Goal: Check status

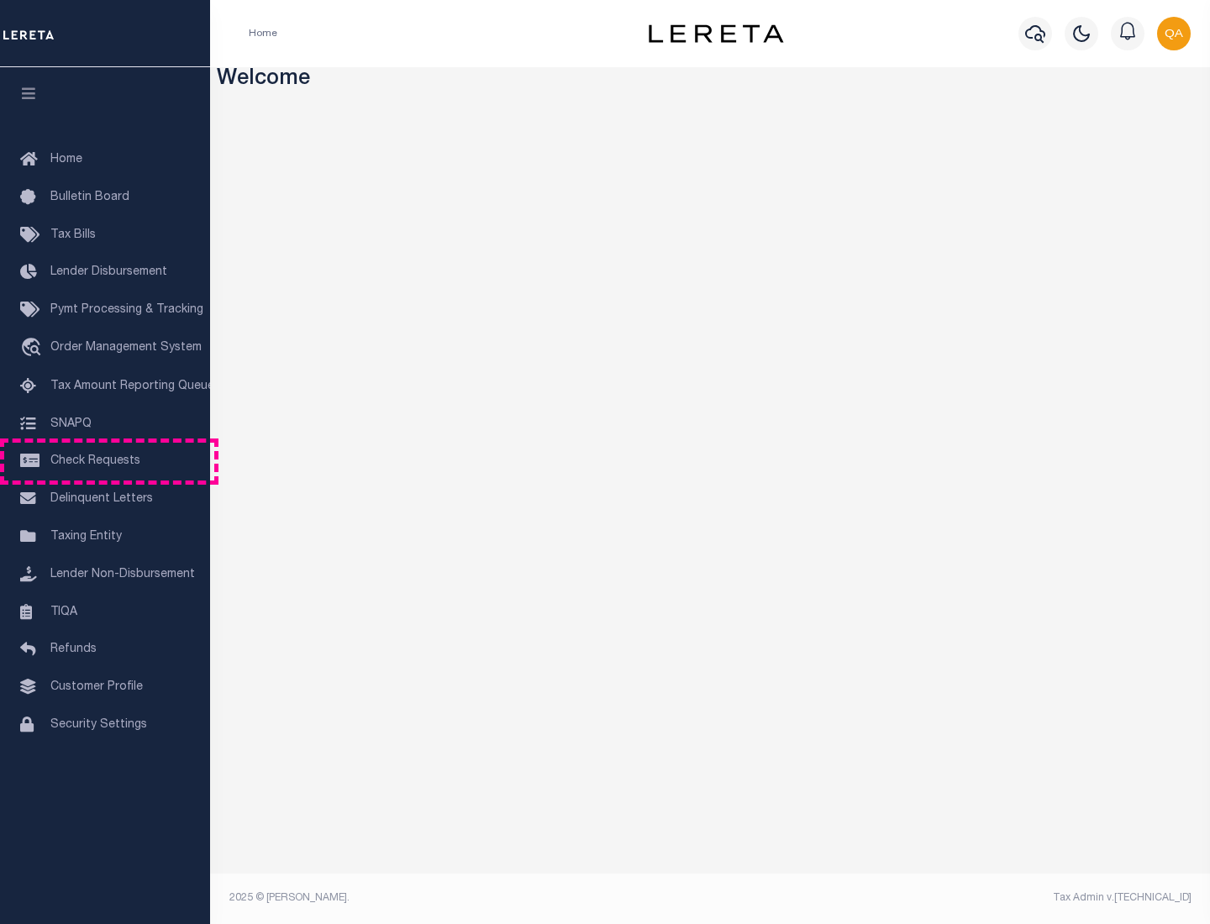
click at [105, 461] on span "Check Requests" at bounding box center [95, 461] width 90 height 12
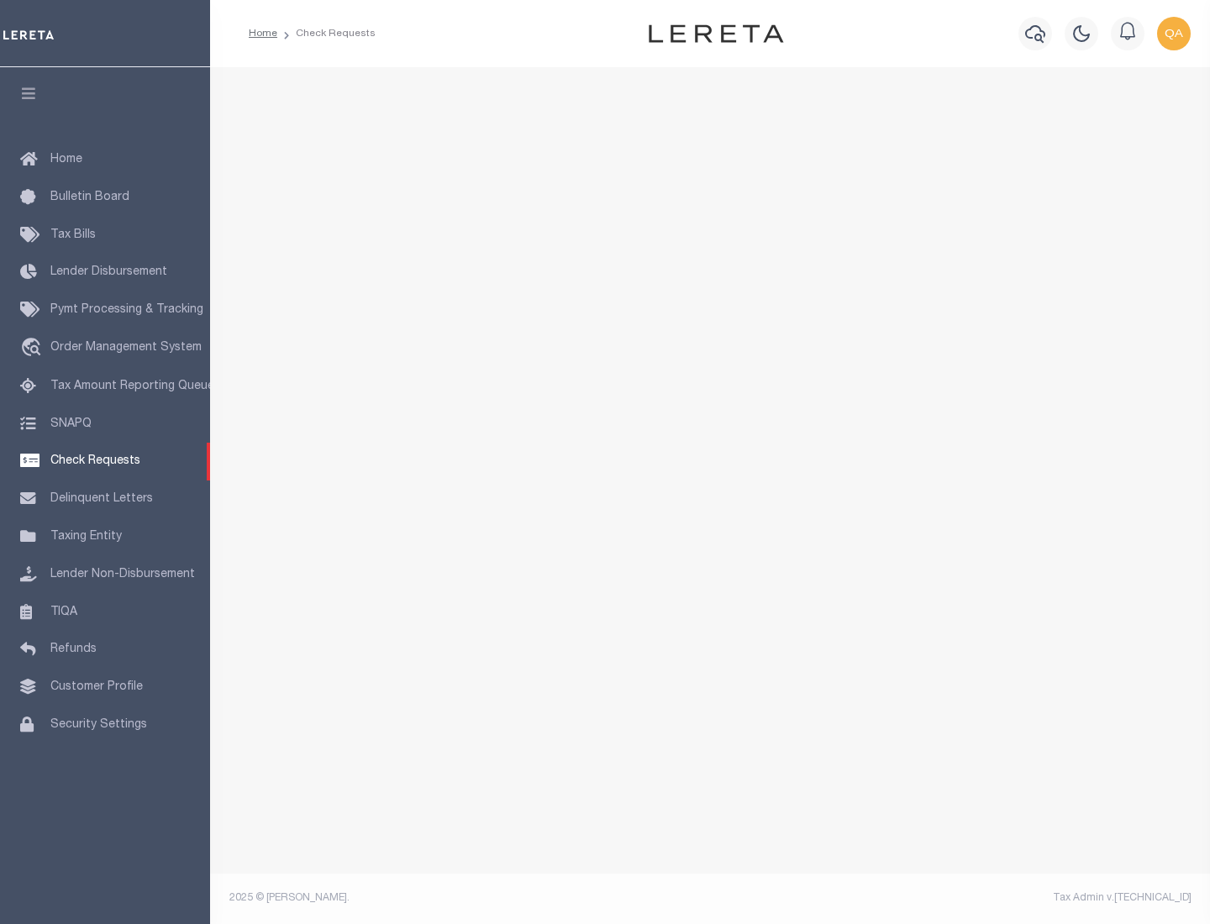
select select "50"
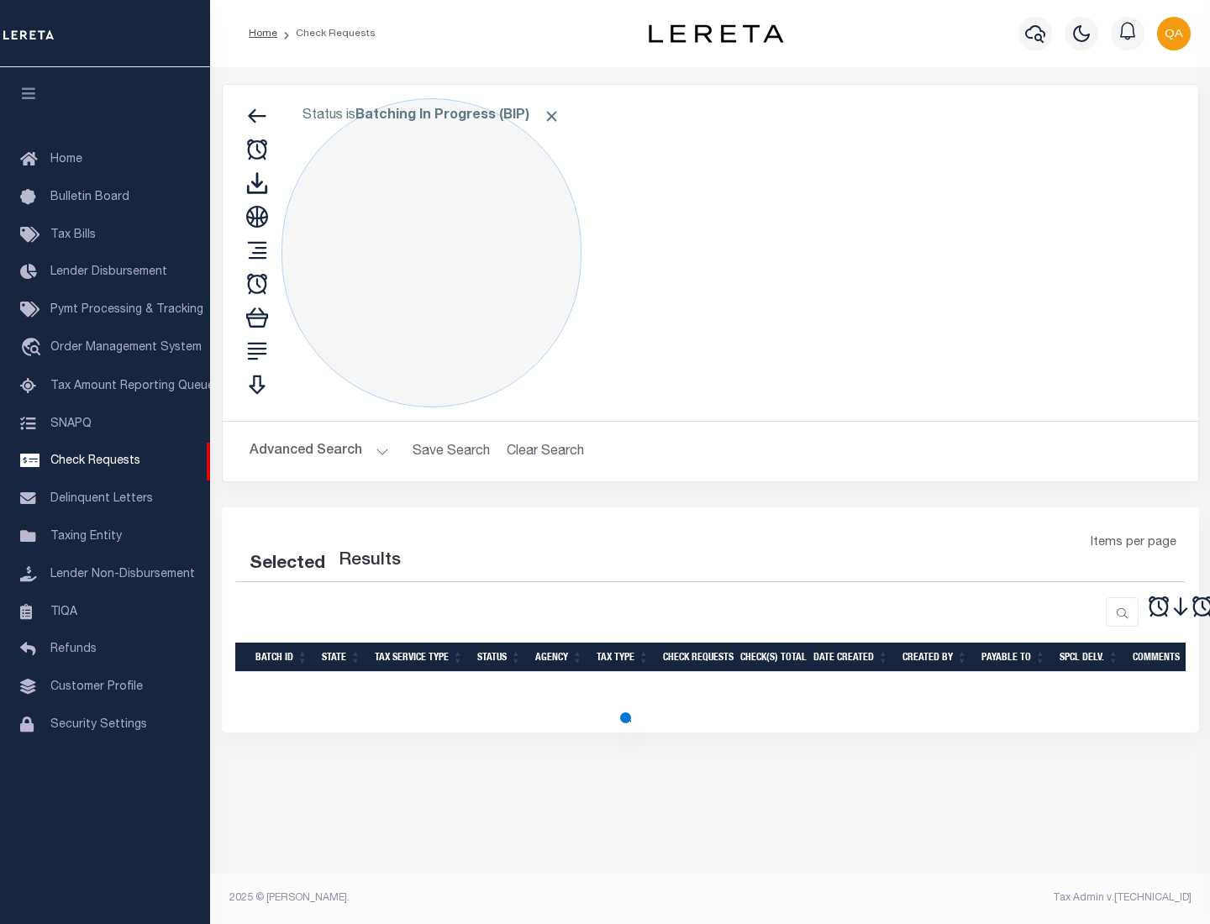
select select "50"
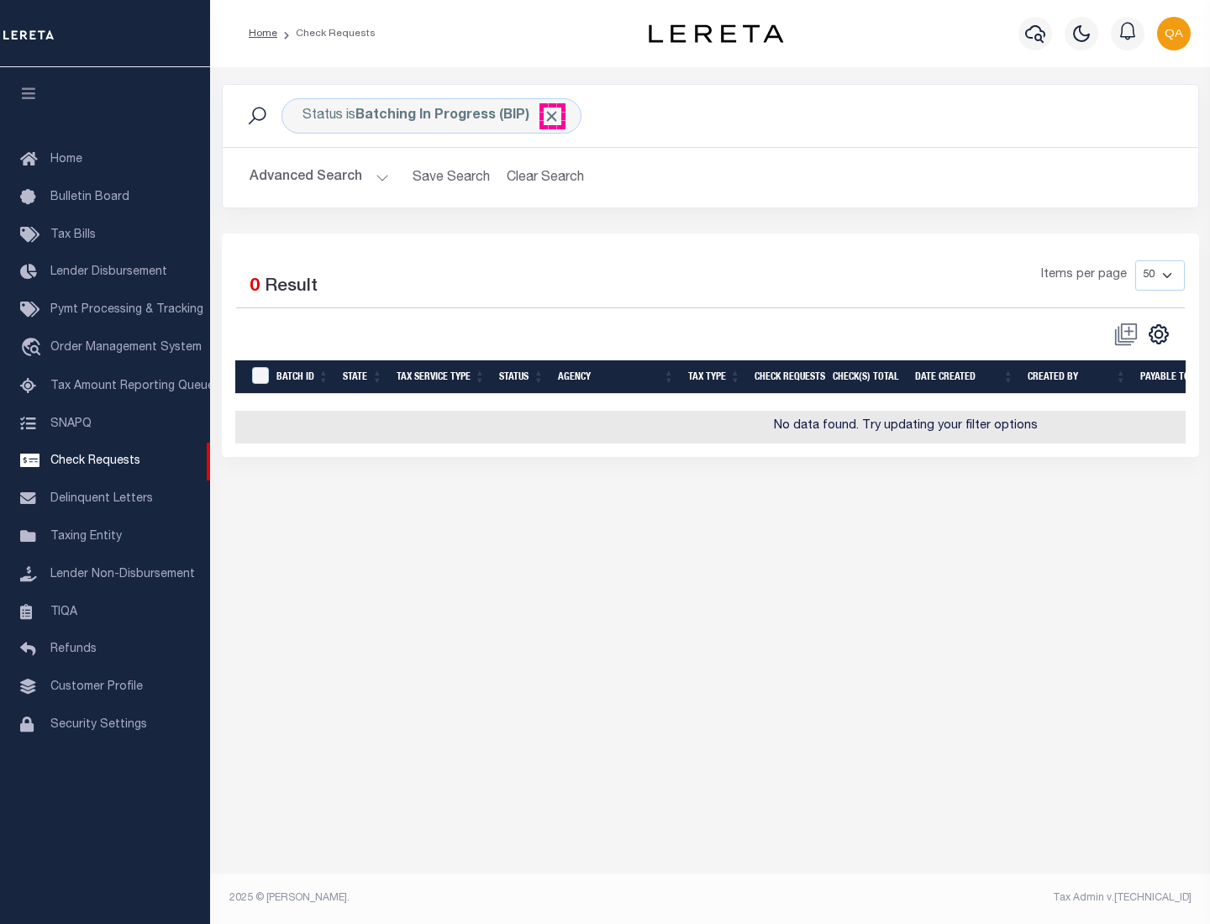
click at [552, 116] on span "Click to Remove" at bounding box center [552, 117] width 18 height 18
